Goal: Information Seeking & Learning: Learn about a topic

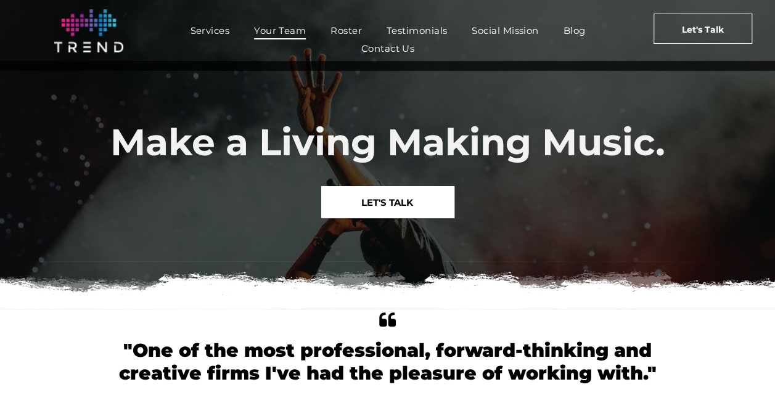
click at [287, 31] on span "Your Team" at bounding box center [280, 31] width 52 height 18
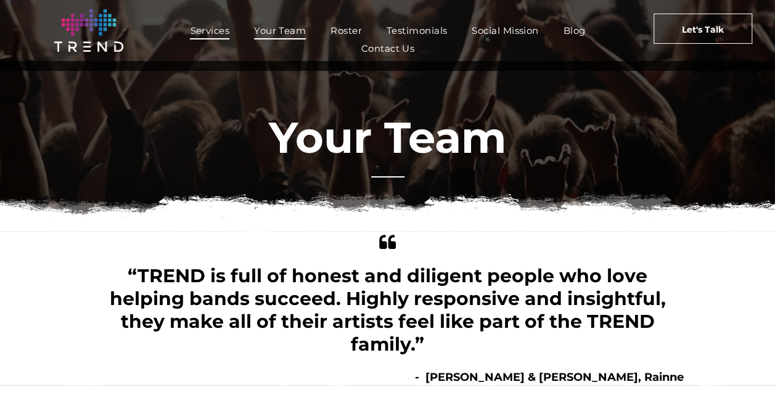
click at [213, 33] on span "Services" at bounding box center [209, 31] width 39 height 18
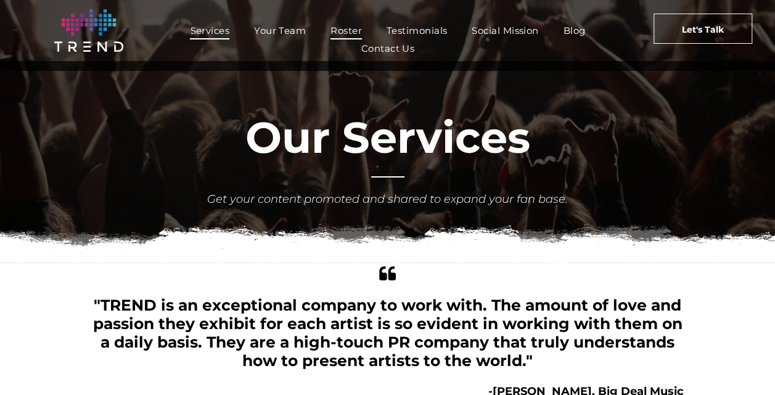
drag, startPoint x: 335, startPoint y: 31, endPoint x: 344, endPoint y: 29, distance: 9.4
click at [335, 31] on span "Roster" at bounding box center [345, 31] width 31 height 18
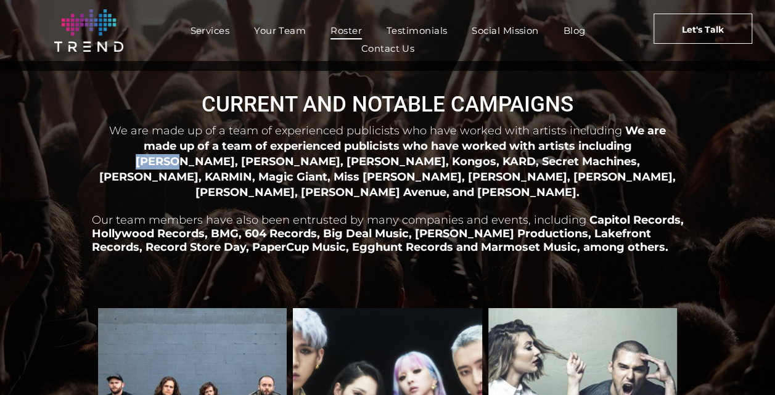
drag, startPoint x: 578, startPoint y: 144, endPoint x: 611, endPoint y: 140, distance: 32.9
click at [611, 140] on span "We are made up of a team of experienced publicists who have worked with artists…" at bounding box center [387, 161] width 576 height 75
copy span "Mitski"
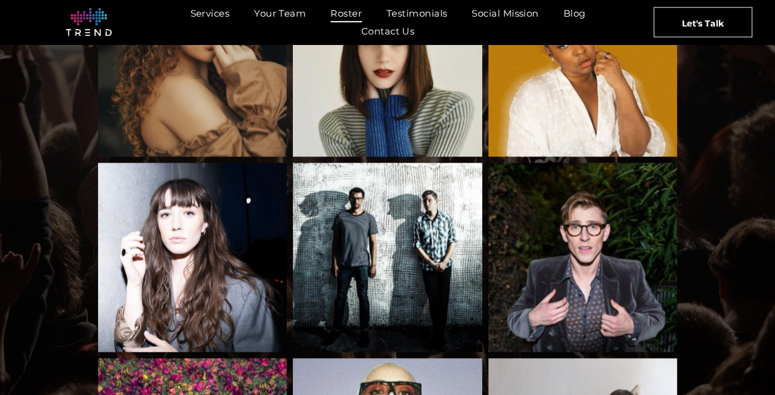
scroll to position [678, 0]
